Goal: Find specific page/section: Find specific page/section

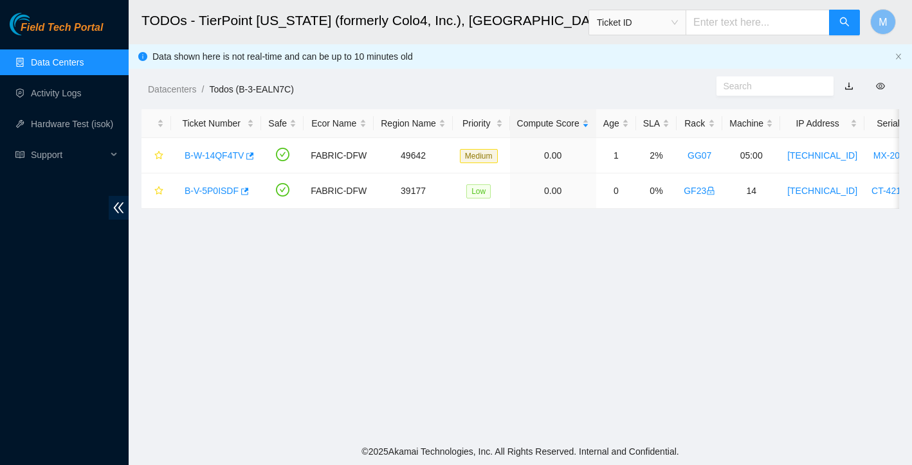
scroll to position [192, 0]
click at [84, 65] on link "Data Centers" at bounding box center [57, 62] width 53 height 10
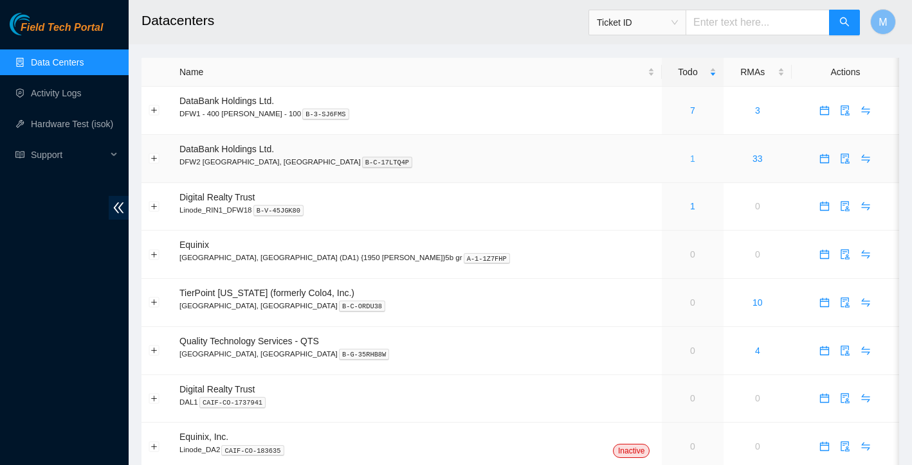
click at [690, 159] on link "1" at bounding box center [692, 159] width 5 height 10
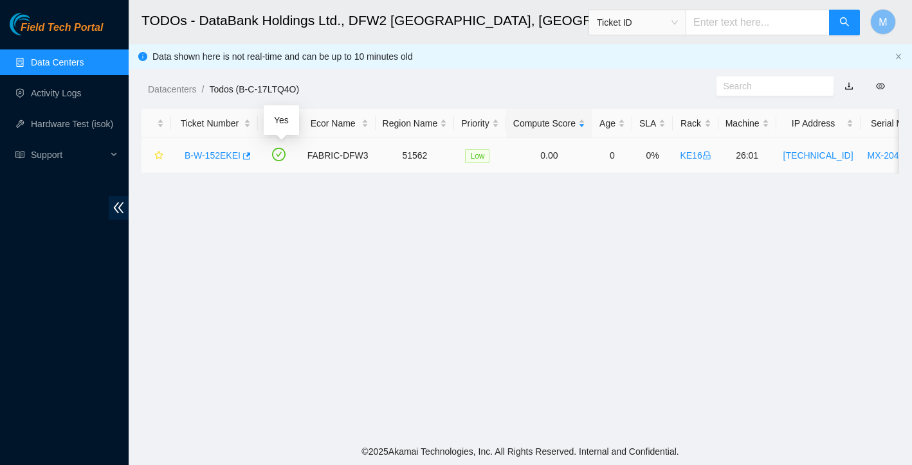
click at [215, 150] on link "B-W-152EKEI" at bounding box center [213, 155] width 56 height 10
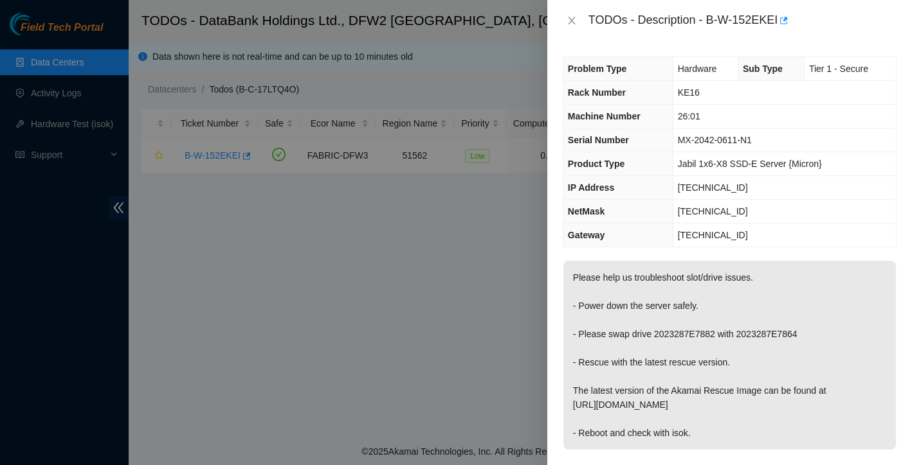
scroll to position [14, 0]
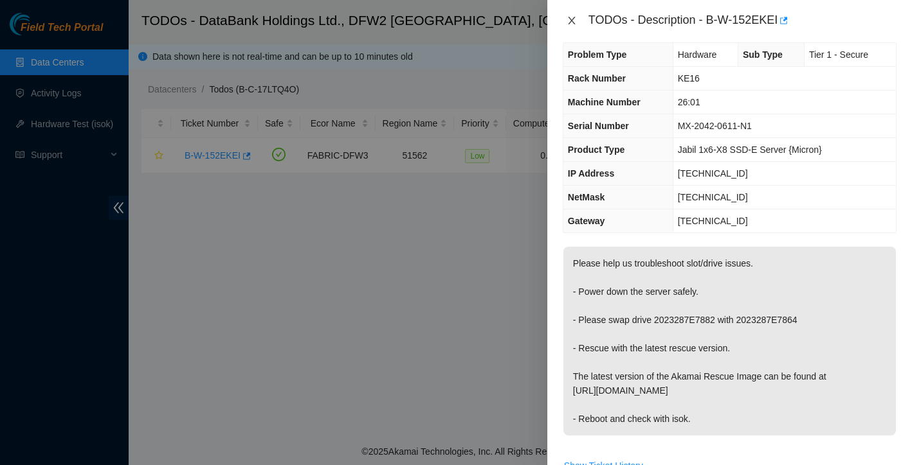
click at [570, 20] on icon "close" at bounding box center [571, 20] width 10 height 10
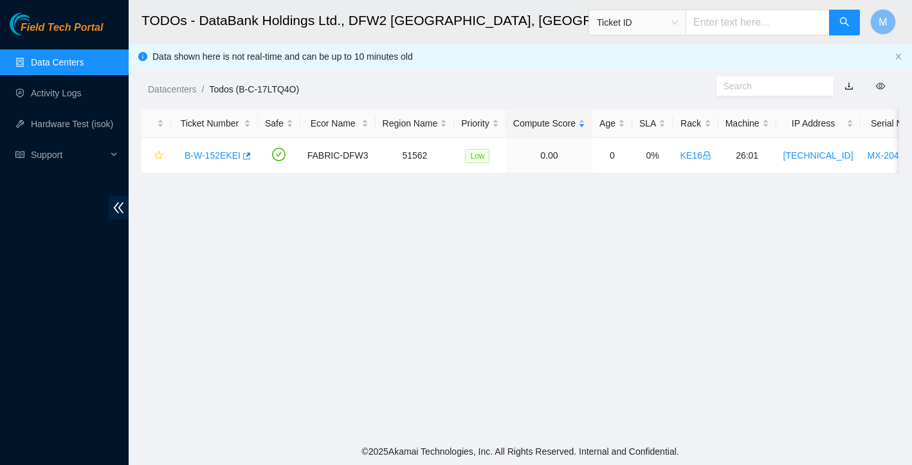
click at [73, 60] on link "Data Centers" at bounding box center [57, 62] width 53 height 10
